Goal: Task Accomplishment & Management: Manage account settings

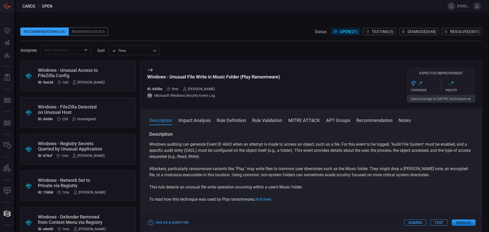
click at [87, 112] on div "Windows - FileZilla Detected on Unusual Host" at bounding box center [68, 109] width 61 height 11
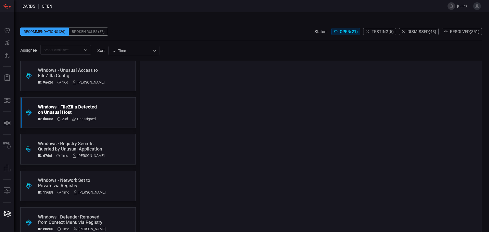
click at [102, 143] on div "Windows - Registry Secrets Queried by Unusual Application" at bounding box center [71, 146] width 67 height 11
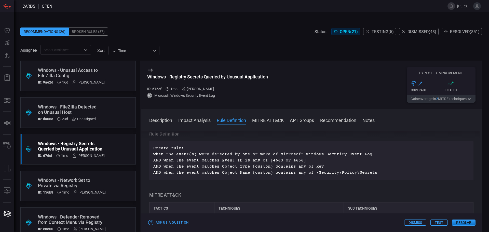
scroll to position [173, 0]
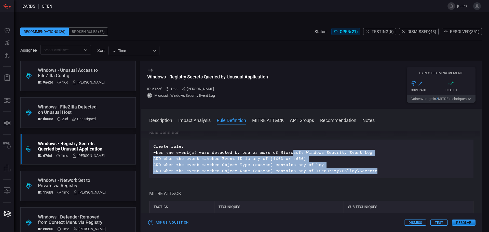
drag, startPoint x: 369, startPoint y: 177, endPoint x: 289, endPoint y: 162, distance: 81.9
click at [289, 162] on p "Create rule: when the event(s) were detected by one or more of Microsoft Window…" at bounding box center [311, 159] width 316 height 31
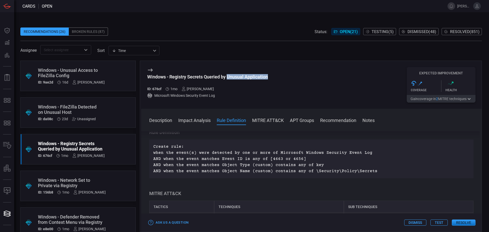
drag, startPoint x: 272, startPoint y: 77, endPoint x: 229, endPoint y: 81, distance: 42.9
click at [229, 81] on div "Windows - Registry Secrets Queried by Unusual Application ID: 676cf 1mo [PERSON…" at bounding box center [311, 85] width 340 height 48
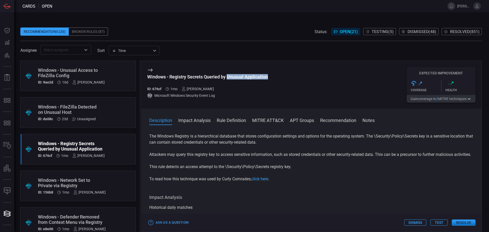
scroll to position [0, 0]
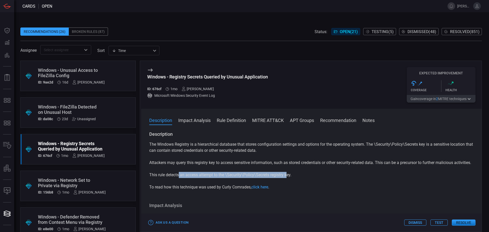
drag, startPoint x: 179, startPoint y: 182, endPoint x: 288, endPoint y: 180, distance: 108.4
click at [288, 178] on p "This rule detects an access attempt to the \Security\Policy\Secrets registry ke…" at bounding box center [311, 175] width 324 height 6
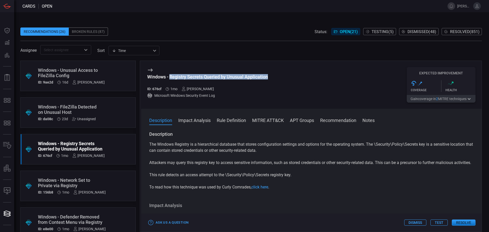
drag, startPoint x: 269, startPoint y: 78, endPoint x: 170, endPoint y: 77, distance: 98.5
click at [170, 77] on div "Windows - Registry Secrets Queried by Unusual Application ID: 676cf 1mo [PERSON…" at bounding box center [311, 85] width 340 height 48
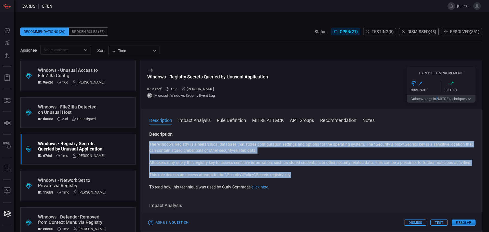
drag, startPoint x: 296, startPoint y: 179, endPoint x: 175, endPoint y: 140, distance: 126.8
click at [149, 143] on div "The Windows Registry is a hierarchical database that stores configuration setti…" at bounding box center [311, 165] width 324 height 49
click at [188, 138] on div "Description The Windows Registry is a hierarchical database that stores configu…" at bounding box center [311, 160] width 324 height 59
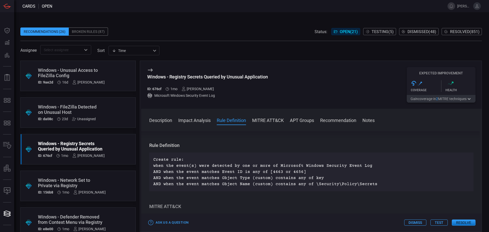
scroll to position [166, 0]
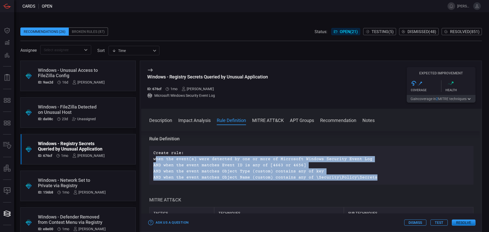
drag, startPoint x: 373, startPoint y: 183, endPoint x: 153, endPoint y: 164, distance: 220.5
click at [152, 166] on div "Create rule: when the event(s) were detected by one or more of Microsoft Window…" at bounding box center [311, 165] width 324 height 39
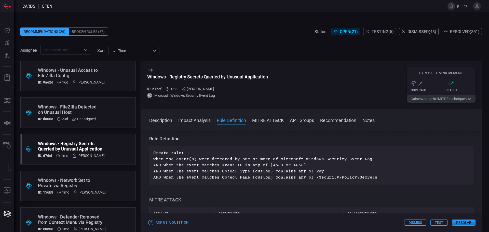
click at [98, 78] on div "Windows - Unusual Access to FileZilla Config" at bounding box center [71, 72] width 67 height 11
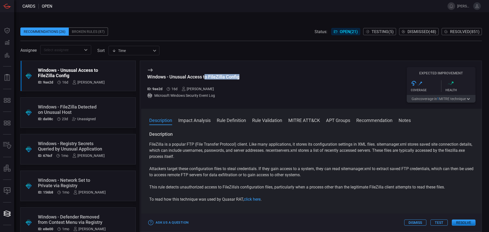
drag, startPoint x: 241, startPoint y: 75, endPoint x: 205, endPoint y: 79, distance: 36.1
click at [205, 79] on div "Windows - Unusual Access to FileZilla Config ID: 9ae2d 16d [PERSON_NAME] Micros…" at bounding box center [311, 85] width 340 height 48
click at [260, 80] on div "Windows - Unusual Access to FileZilla Config ID: 9ae2d 16d [PERSON_NAME] Micros…" at bounding box center [311, 85] width 340 height 48
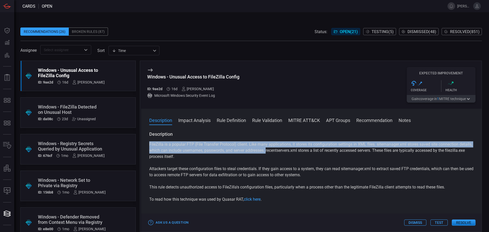
drag, startPoint x: 148, startPoint y: 148, endPoint x: 282, endPoint y: 154, distance: 133.5
click at [282, 154] on div "Description FileZilla is a popular FTP (File Transfer Protocol) client. Like ma…" at bounding box center [311, 180] width 340 height 99
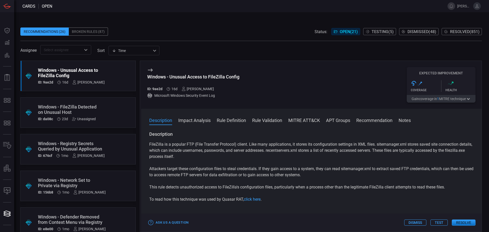
click at [175, 165] on div "FileZilla is a popular FTP (File Transfer Protocol) client. Like many applicati…" at bounding box center [311, 171] width 324 height 61
drag, startPoint x: 147, startPoint y: 170, endPoint x: 164, endPoint y: 170, distance: 17.3
click at [164, 170] on div "Description FileZilla is a popular FTP (File Transfer Protocol) client. Like ma…" at bounding box center [311, 180] width 340 height 99
click at [173, 168] on p "Attackers target these configuration files to steal credentials. If they gain a…" at bounding box center [311, 172] width 324 height 12
drag, startPoint x: 152, startPoint y: 169, endPoint x: 252, endPoint y: 169, distance: 100.0
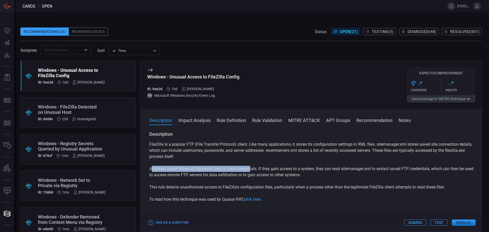
click at [252, 169] on p "Attackers target these configuration files to steal credentials. If they gain a…" at bounding box center [311, 172] width 324 height 12
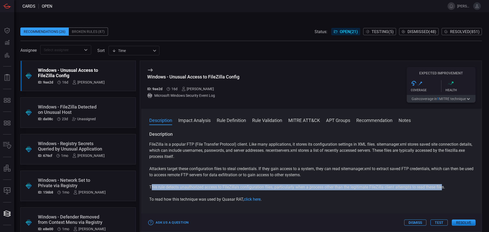
drag, startPoint x: 152, startPoint y: 189, endPoint x: 466, endPoint y: 161, distance: 315.8
click at [445, 186] on p "This rule detects unauthorized access to FileZilla's configuration files, parti…" at bounding box center [311, 187] width 324 height 6
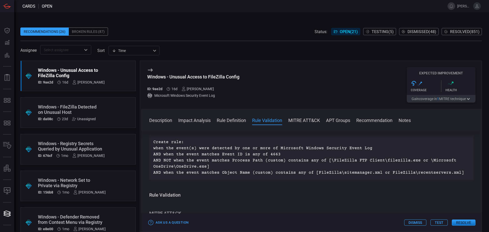
scroll to position [186, 0]
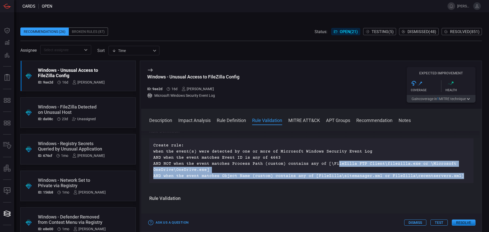
drag, startPoint x: 458, startPoint y: 176, endPoint x: 332, endPoint y: 165, distance: 126.2
click at [332, 165] on p "Create rule: when the event(s) were detected by one or more of Microsoft Window…" at bounding box center [311, 160] width 316 height 37
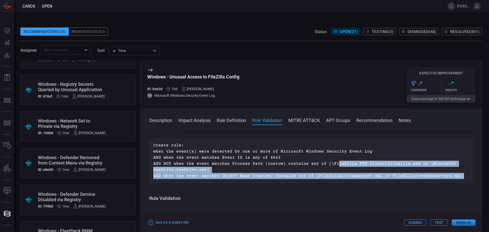
scroll to position [60, 0]
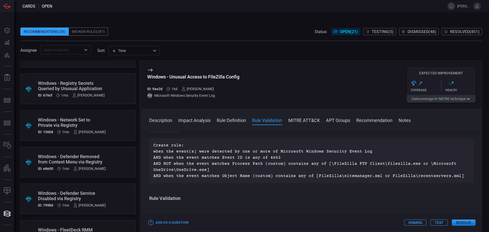
click at [94, 162] on div "Windows - Defender Removed from Context Menu via Registry" at bounding box center [72, 159] width 68 height 11
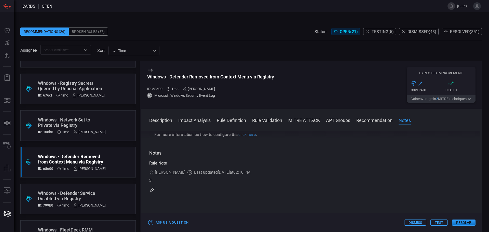
scroll to position [588, 0]
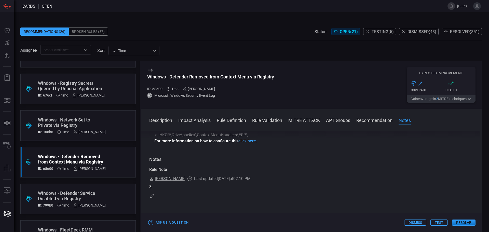
click at [110, 201] on div ".suggested_cards_icon{fill:url(#suggested_cards_icon);} Windows - Defender Serv…" at bounding box center [77, 198] width 115 height 31
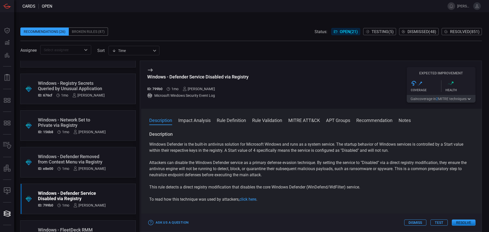
click at [383, 33] on span "Testing ( 5 )" at bounding box center [382, 31] width 22 height 5
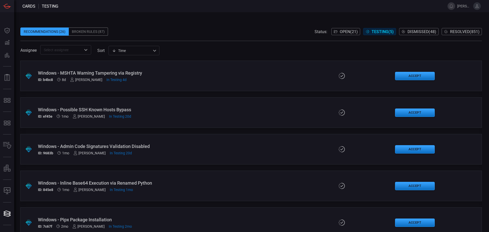
scroll to position [12, 0]
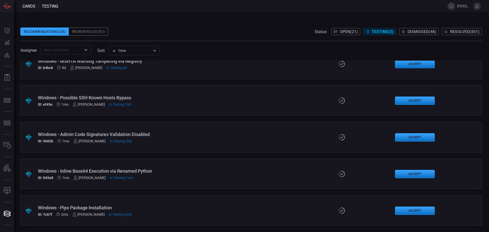
click at [107, 209] on div "Windows - Pipx Package Installation" at bounding box center [119, 207] width 162 height 5
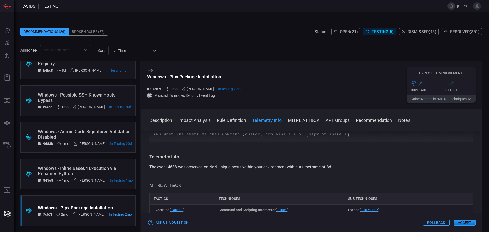
scroll to position [159, 0]
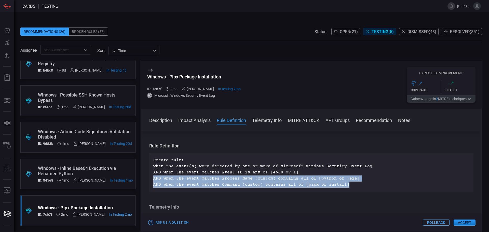
drag, startPoint x: 346, startPoint y: 184, endPoint x: 154, endPoint y: 180, distance: 192.2
click at [154, 180] on p "Create rule: when the event(s) were detected by one or more of Microsoft Window…" at bounding box center [311, 172] width 316 height 31
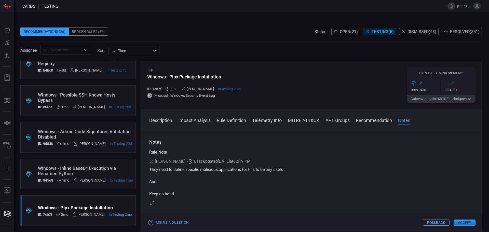
scroll to position [576, 0]
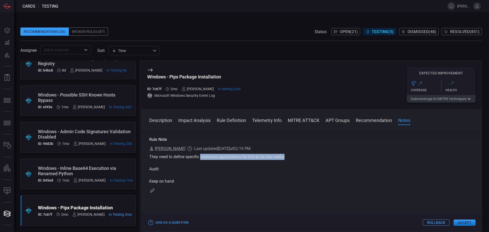
drag, startPoint x: 291, startPoint y: 167, endPoint x: 202, endPoint y: 169, distance: 88.9
click at [202, 169] on div "They need to define specific malicious applications for this to be any useful A…" at bounding box center [311, 169] width 324 height 31
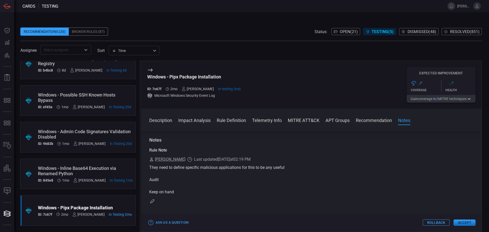
click at [106, 169] on div "Windows - Inline Base64 Execution via Renamed Python" at bounding box center [85, 170] width 95 height 11
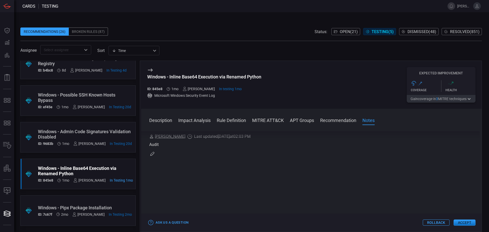
scroll to position [489, 0]
click at [96, 131] on div "Windows - Admin Code Signatures Validation Disabled" at bounding box center [85, 134] width 94 height 11
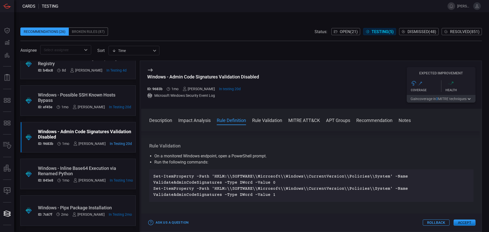
scroll to position [156, 0]
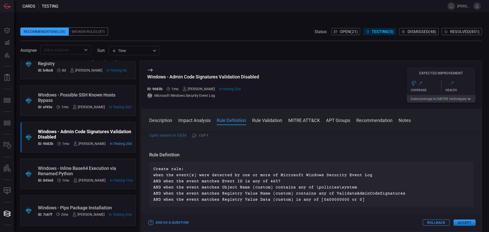
click at [100, 97] on div "Windows - Possible SSH Known Hosts Bypass" at bounding box center [84, 97] width 93 height 11
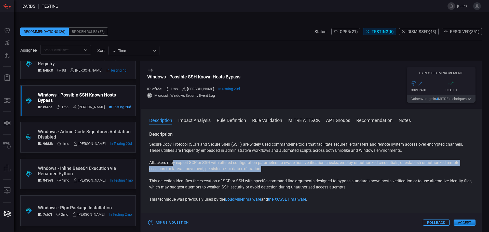
drag, startPoint x: 214, startPoint y: 160, endPoint x: 299, endPoint y: 167, distance: 85.3
click at [299, 167] on p "Attackers may exploit SCP or SSH with altered configuration parameters to evade…" at bounding box center [311, 166] width 324 height 12
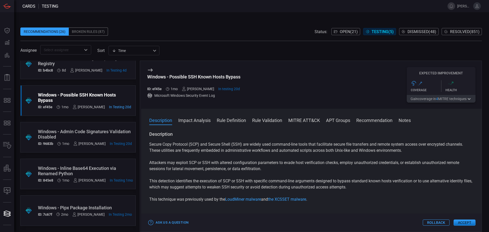
click at [229, 181] on p "This detection identifies the execution of SCP or SSH with specific command-lin…" at bounding box center [311, 184] width 324 height 12
drag, startPoint x: 164, startPoint y: 181, endPoint x: 432, endPoint y: 196, distance: 268.4
click at [437, 193] on div "Secure Copy Protocol (SCP) and Secure Shell (SSH) are widely used command-line …" at bounding box center [311, 171] width 324 height 61
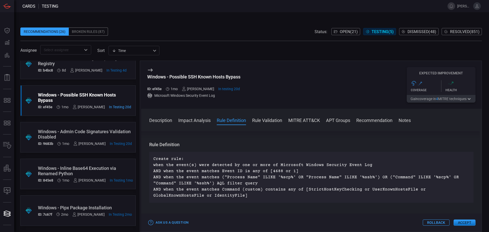
scroll to position [189, 0]
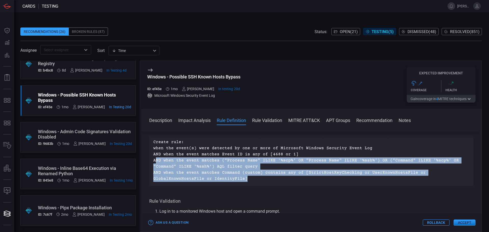
drag, startPoint x: 155, startPoint y: 160, endPoint x: 331, endPoint y: 178, distance: 176.6
click at [331, 178] on p "Create rule: when the event(s) were detected by one or more of Microsoft Window…" at bounding box center [311, 160] width 316 height 43
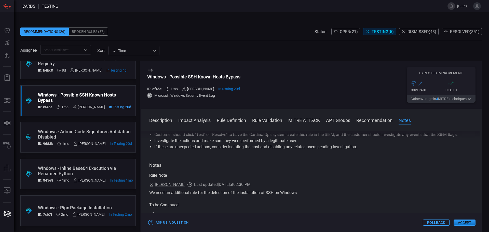
scroll to position [668, 0]
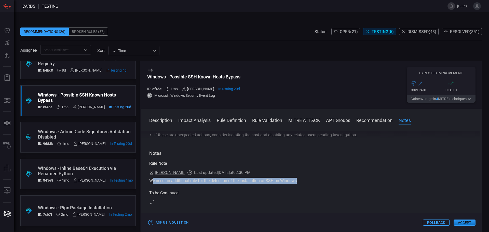
drag, startPoint x: 301, startPoint y: 194, endPoint x: 152, endPoint y: 196, distance: 149.4
click at [152, 196] on div "We need an additional rule for the detection of the installation of SSH on Wind…" at bounding box center [311, 187] width 324 height 18
click at [277, 194] on div "We need an additional rule for the detection of the installation of SSH on Wind…" at bounding box center [311, 187] width 324 height 18
drag, startPoint x: 299, startPoint y: 193, endPoint x: 150, endPoint y: 195, distance: 148.9
click at [150, 195] on div "We need an additional rule for the detection of the installation of SSH on Wind…" at bounding box center [311, 187] width 324 height 18
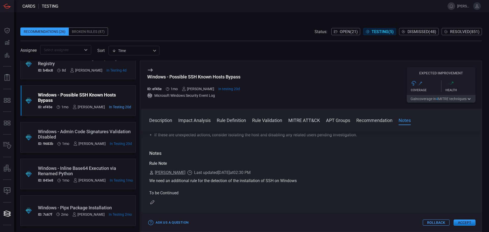
click at [52, 67] on div "Windows - MSHTA Warning Tampering via Registry ID: b4bc8 8d [PERSON_NAME] In Te…" at bounding box center [82, 63] width 89 height 17
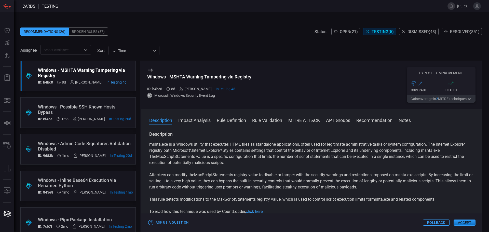
click at [341, 31] on span "Open ( 21 )" at bounding box center [349, 31] width 18 height 5
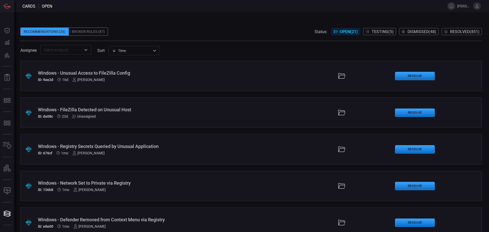
click at [103, 75] on div "Windows - Unusual Access to FileZilla Config" at bounding box center [119, 72] width 162 height 5
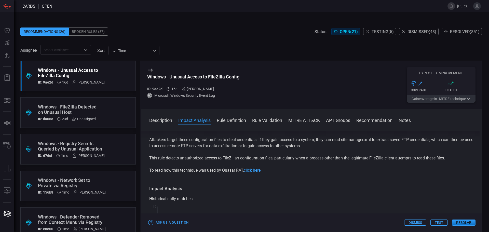
scroll to position [26, 0]
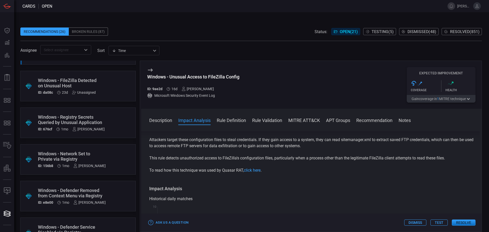
click at [104, 117] on div ".suggested_cards_icon{fill:url(#suggested_cards_icon);} Windows - Registry Secr…" at bounding box center [77, 122] width 115 height 31
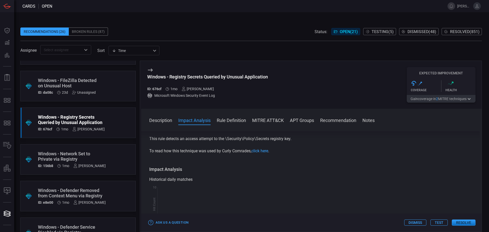
scroll to position [38, 0]
click at [92, 169] on div ".suggested_cards_icon{fill:url(#suggested_cards_icon);} Windows - Network Set t…" at bounding box center [77, 159] width 115 height 31
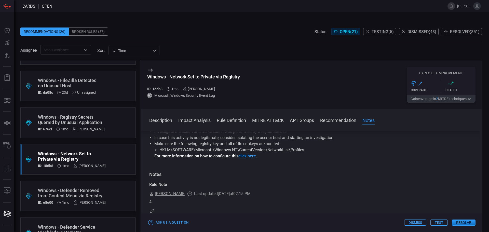
scroll to position [466, 0]
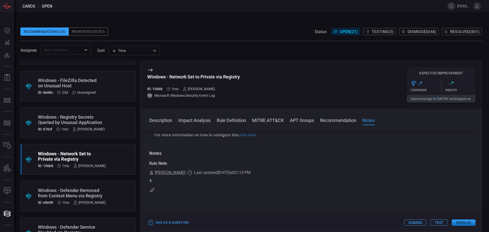
click at [461, 221] on button "Resolve" at bounding box center [463, 222] width 24 height 6
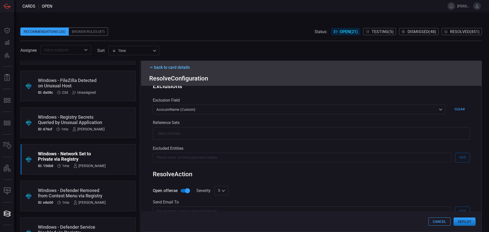
scroll to position [110, 0]
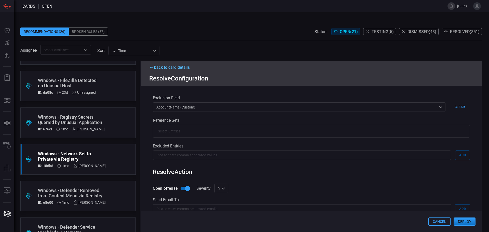
click at [220, 190] on div "5 5 ​" at bounding box center [221, 187] width 14 height 9
click at [220, 173] on div "4" at bounding box center [219, 170] width 2 height 5
type input "4"
click at [459, 220] on button "Deploy" at bounding box center [464, 221] width 22 height 8
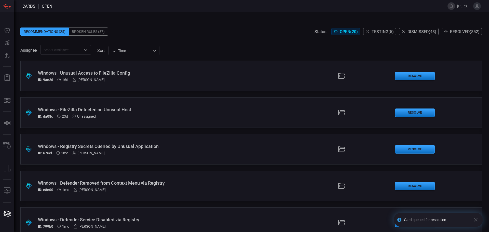
click at [113, 181] on div "Windows - Defender Removed from Context Menu via Registry" at bounding box center [119, 182] width 162 height 5
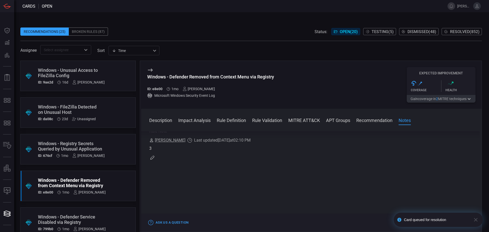
scroll to position [638, 0]
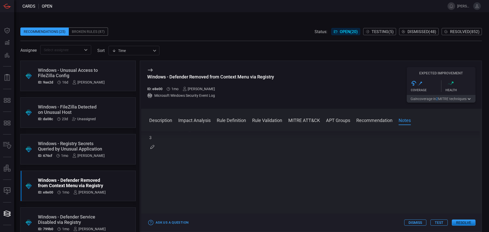
click at [468, 223] on button "Resolve" at bounding box center [463, 222] width 24 height 6
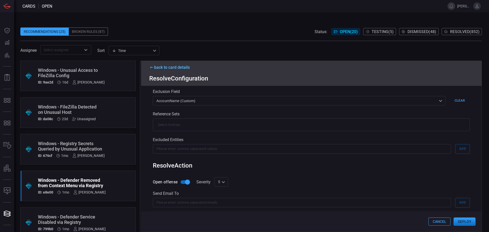
scroll to position [118, 0]
click at [222, 183] on div "5 5 1 2 3 4 5 6 7 8 9 10 ​" at bounding box center [221, 180] width 14 height 9
click at [219, 164] on div "3" at bounding box center [219, 162] width 2 height 5
type input "3"
click at [458, 220] on button "Deploy" at bounding box center [464, 221] width 22 height 8
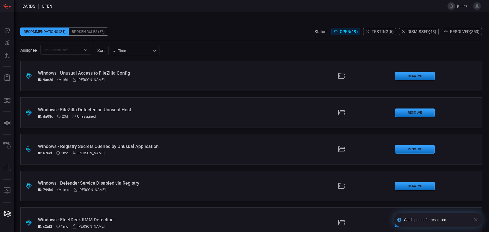
click at [124, 182] on div "Windows - Defender Service Disabled via Registry" at bounding box center [119, 182] width 162 height 5
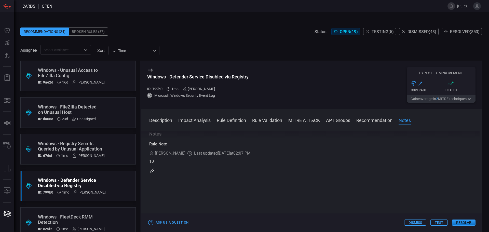
scroll to position [581, 0]
click at [457, 222] on button "Resolve" at bounding box center [463, 222] width 24 height 6
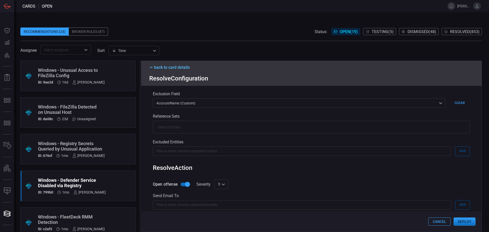
scroll to position [145, 0]
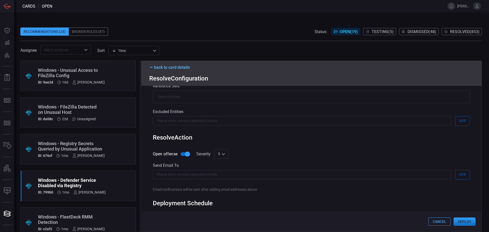
click at [226, 155] on div "5 5 ​" at bounding box center [221, 153] width 14 height 9
click at [220, 222] on div "10" at bounding box center [220, 221] width 4 height 5
type input "10"
click at [458, 217] on button "Deploy" at bounding box center [464, 221] width 22 height 8
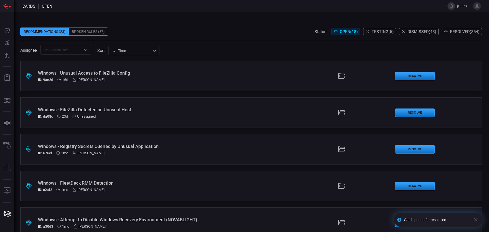
click at [99, 184] on div "Windows - FleetDeck RMM Detection" at bounding box center [119, 182] width 162 height 5
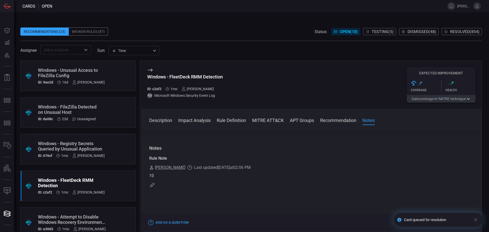
scroll to position [325, 0]
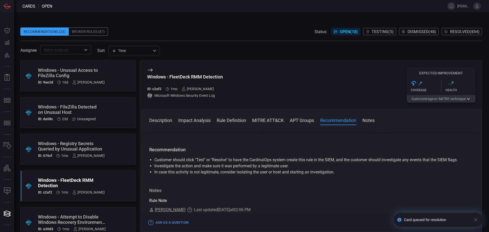
click at [475, 220] on icon "button" at bounding box center [475, 220] width 6 height 6
click at [464, 226] on div "Card queued for resolution" at bounding box center [437, 227] width 91 height 2
click at [457, 222] on button "Resolve" at bounding box center [463, 222] width 24 height 6
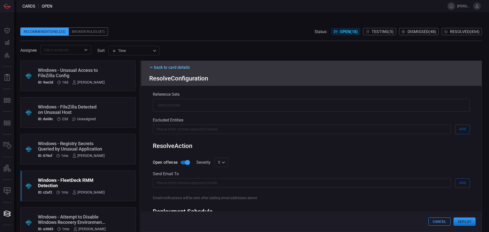
scroll to position [136, 0]
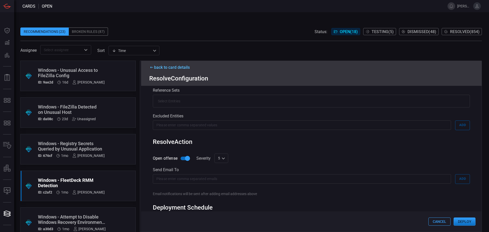
click at [224, 159] on div "5 5 ​" at bounding box center [221, 157] width 14 height 9
click at [221, 223] on div "10" at bounding box center [220, 221] width 4 height 5
type input "10"
click at [460, 220] on button "Deploy" at bounding box center [464, 221] width 22 height 8
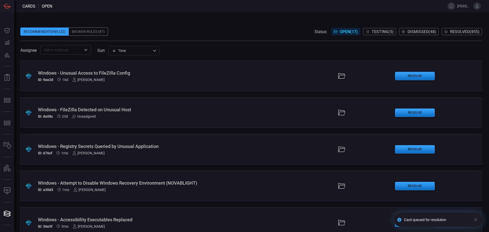
click at [134, 185] on div "Windows - Attempt to Disable Windows Recovery Environment (NOVABLIGHT)" at bounding box center [119, 182] width 162 height 5
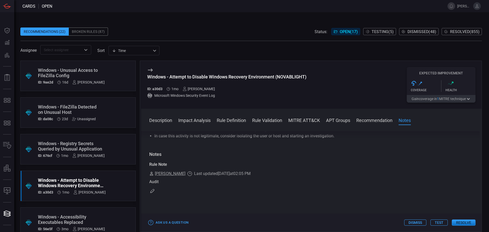
scroll to position [418, 0]
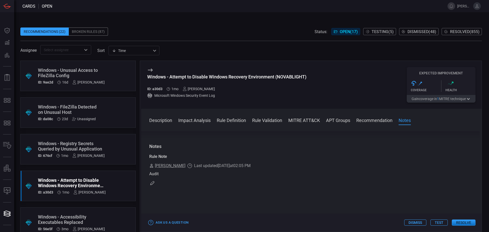
click at [470, 223] on button "Resolve" at bounding box center [463, 222] width 24 height 6
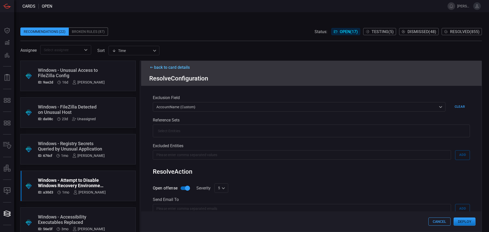
scroll to position [117, 0]
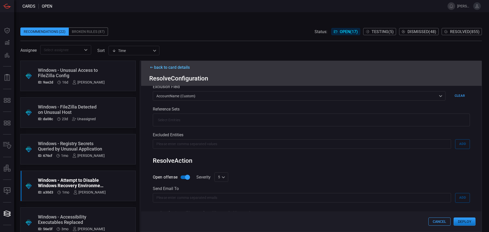
click at [182, 178] on input "Open offense" at bounding box center [187, 177] width 29 height 10
checkbox input "false"
click at [462, 220] on button "Deploy" at bounding box center [464, 221] width 22 height 8
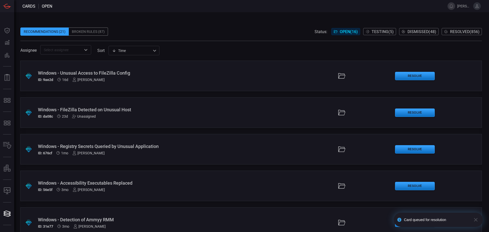
click at [139, 186] on div "Windows - Accessibility Executables Replaced ID: 56e5f 3mo [PERSON_NAME]" at bounding box center [119, 185] width 162 height 11
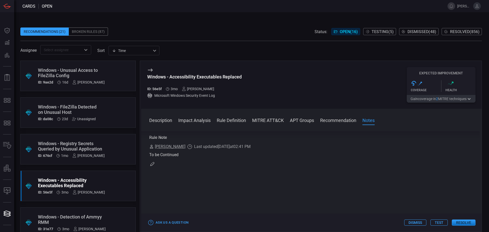
scroll to position [531, 0]
click at [94, 213] on div ".suggested_cards_icon{fill:url(#suggested_cards_icon);} Windows - Detection of …" at bounding box center [77, 222] width 115 height 31
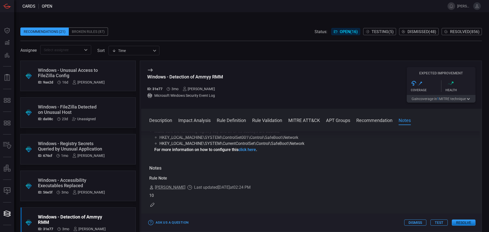
scroll to position [426, 0]
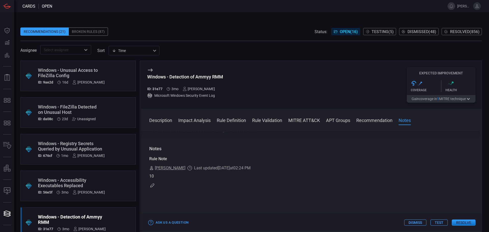
click at [469, 224] on button "Resolve" at bounding box center [463, 222] width 24 height 6
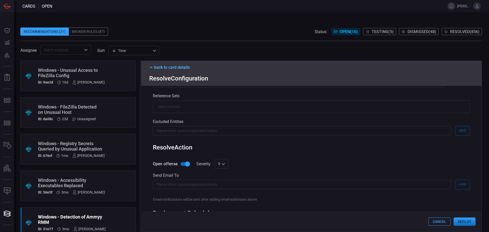
scroll to position [131, 0]
click at [222, 165] on div "5 5 1 2 3 4 5 6 7 8 9 10 ​" at bounding box center [221, 162] width 14 height 9
click at [219, 221] on div "10" at bounding box center [220, 221] width 4 height 5
type input "10"
click at [459, 218] on button "Deploy" at bounding box center [464, 221] width 22 height 8
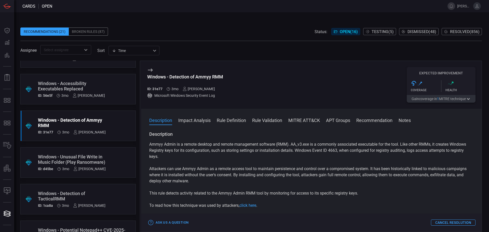
scroll to position [112, 0]
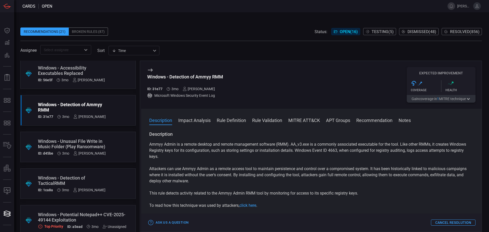
click at [104, 184] on div ".suggested_cards_icon{fill:url(#suggested_cards_icon);} Windows - Detection of …" at bounding box center [77, 183] width 115 height 31
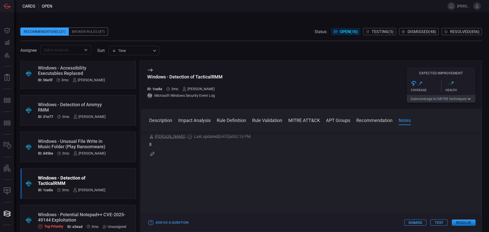
scroll to position [524, 0]
click at [465, 223] on button "Resolve" at bounding box center [463, 222] width 24 height 6
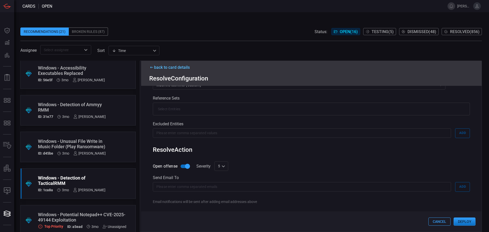
scroll to position [133, 0]
click at [227, 165] on div "5 5 ​" at bounding box center [221, 165] width 14 height 9
click at [220, 204] on div "8" at bounding box center [219, 204] width 2 height 5
type input "8"
click at [458, 219] on button "Deploy" at bounding box center [464, 221] width 22 height 8
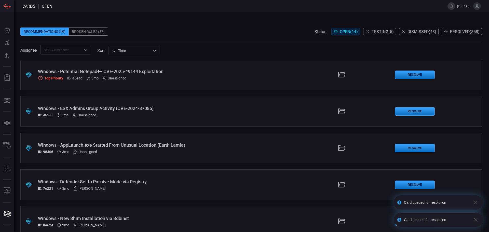
scroll to position [195, 0]
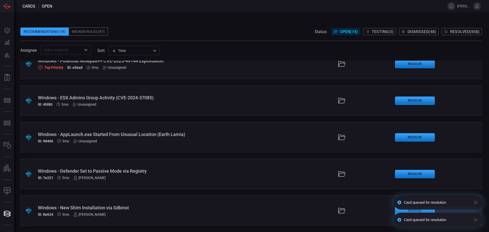
click at [122, 172] on div "Windows - Defender Set to Passive Mode via Registry" at bounding box center [119, 170] width 162 height 5
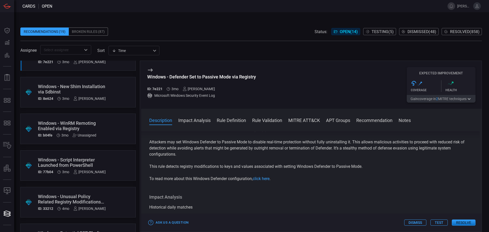
scroll to position [314, 0]
click at [97, 196] on div "Windows - Unusual Policy Related Registry Modifications (BlackByte Ransomware)" at bounding box center [72, 198] width 68 height 11
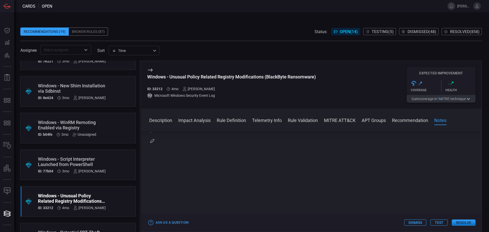
scroll to position [590, 0]
click at [463, 221] on button "Resolve" at bounding box center [463, 222] width 24 height 6
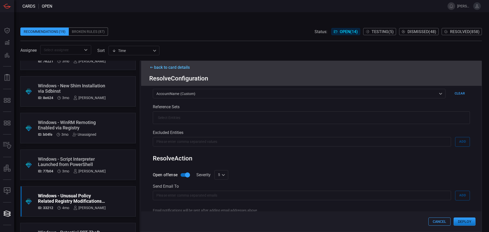
scroll to position [125, 0]
click at [471, 219] on button "Deploy" at bounding box center [464, 221] width 22 height 8
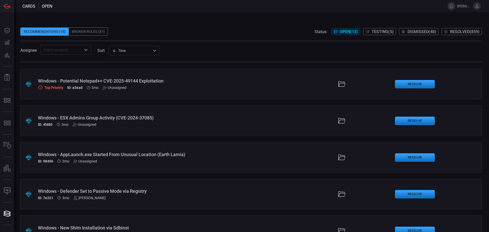
scroll to position [176, 0]
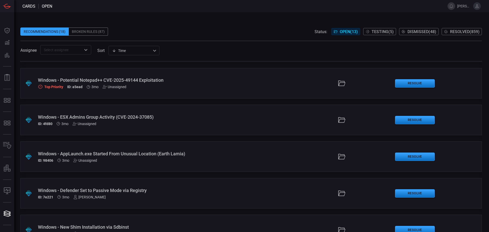
click at [187, 160] on div "ID: 98406 3mo Unassigned" at bounding box center [119, 160] width 162 height 4
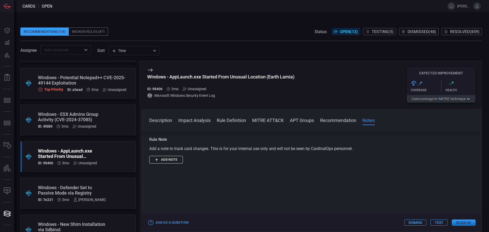
scroll to position [381, 0]
click at [107, 194] on div ".suggested_cards_icon{fill:url(#suggested_cards_icon);} Windows - Defender Set …" at bounding box center [77, 193] width 115 height 31
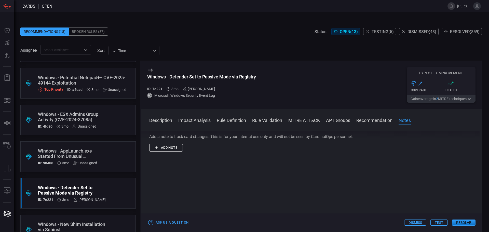
scroll to position [614, 0]
click at [98, 225] on div "Windows - New Shim Installation via Sdbinst" at bounding box center [72, 226] width 68 height 11
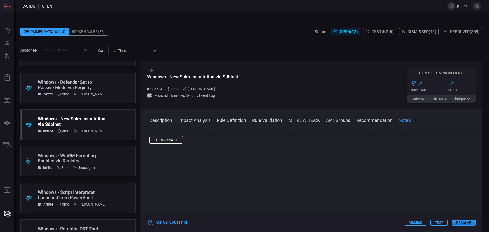
scroll to position [269, 0]
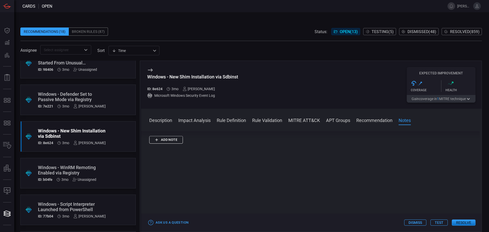
click at [92, 167] on div "Windows - WinRM Remoting Enabled via Registry" at bounding box center [68, 170] width 61 height 11
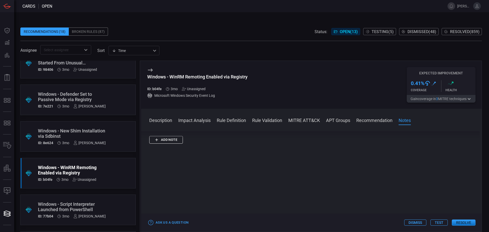
scroll to position [557, 0]
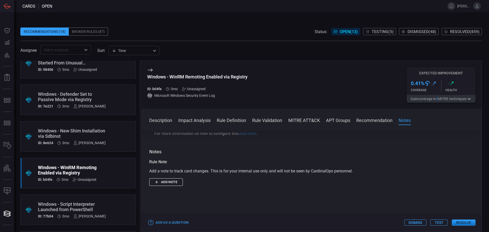
click at [70, 213] on div "Windows - Script Interpreter Launched from PowerShell ID: 77b04 3mo [PERSON_NAM…" at bounding box center [72, 209] width 68 height 17
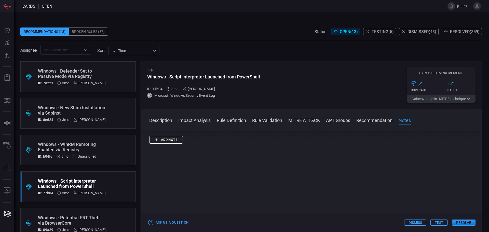
scroll to position [305, 0]
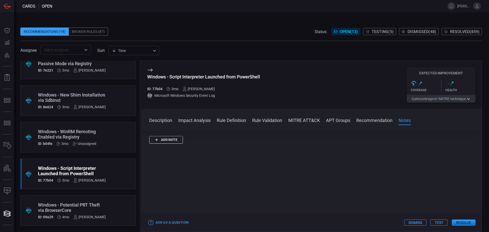
click at [106, 216] on div ".suggested_cards_icon{fill:url(#suggested_cards_icon);} Windows - Potential PRT…" at bounding box center [77, 210] width 115 height 31
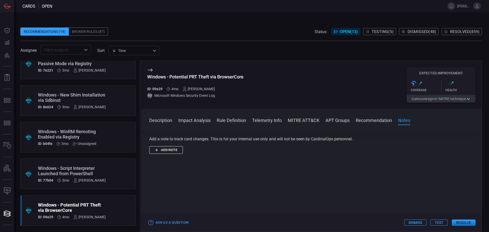
scroll to position [413, 0]
click at [379, 34] on span "Testing ( 5 )" at bounding box center [382, 31] width 22 height 5
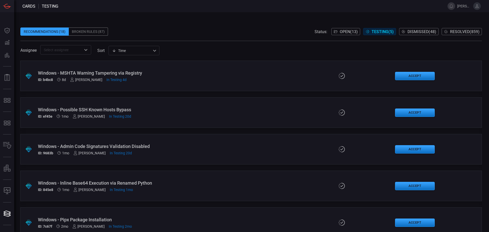
click at [111, 184] on div "Windows - Inline Base64 Execution via Renamed Python" at bounding box center [119, 182] width 162 height 5
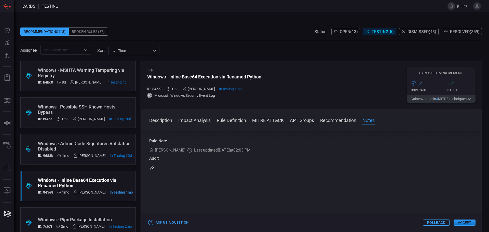
scroll to position [480, 0]
click at [459, 223] on button "Accept" at bounding box center [464, 222] width 22 height 6
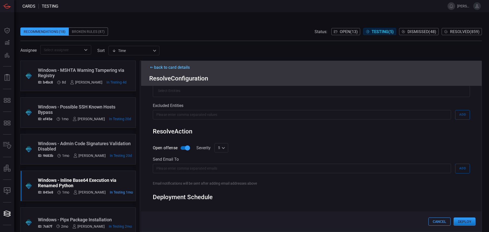
scroll to position [147, 0]
click at [184, 148] on input "Open offense" at bounding box center [187, 147] width 29 height 10
checkbox input "false"
click at [456, 218] on button "Deploy" at bounding box center [464, 221] width 22 height 8
